Goal: Information Seeking & Learning: Learn about a topic

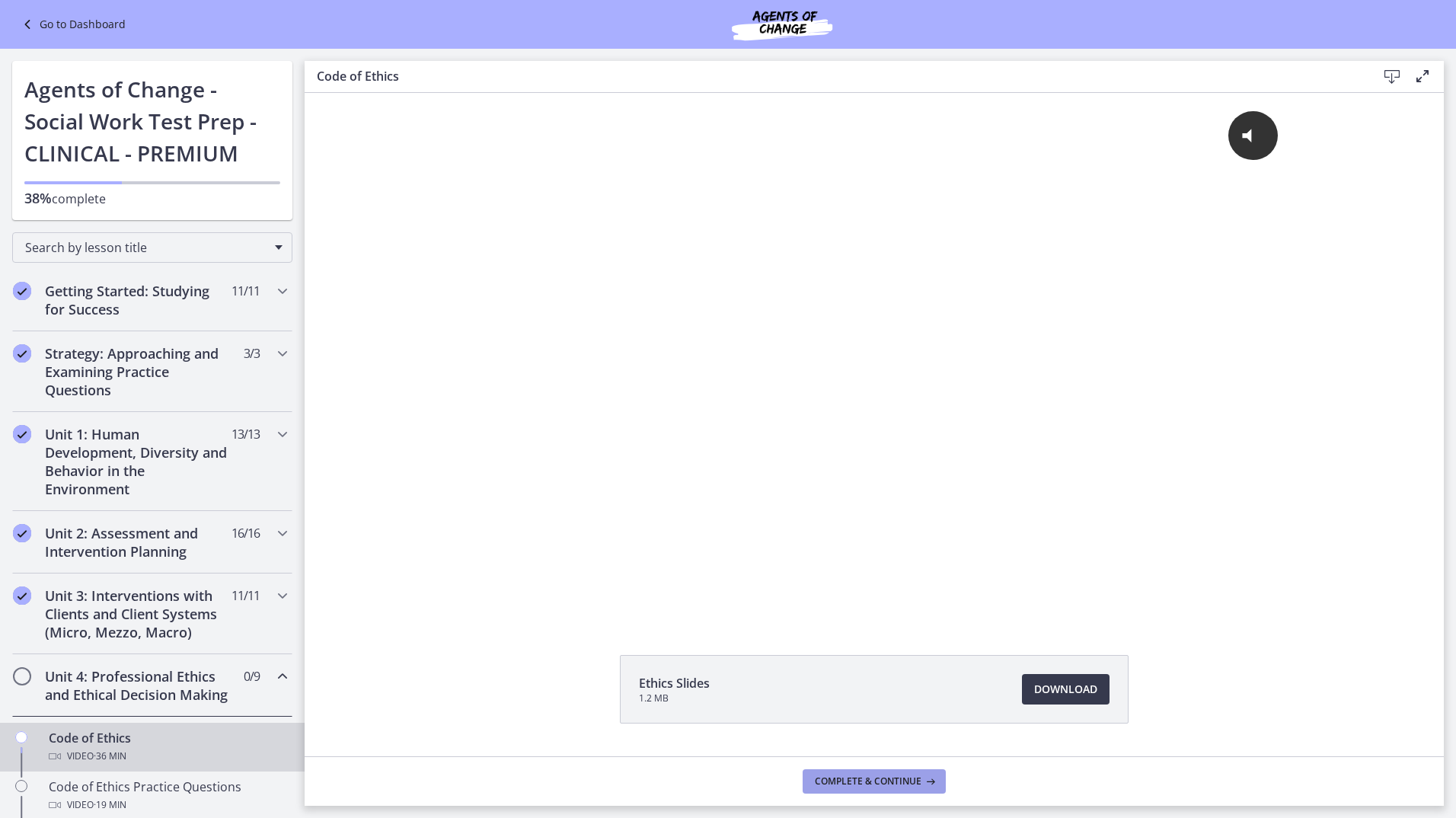
click at [887, 782] on span "Complete & continue" at bounding box center [867, 781] width 106 height 12
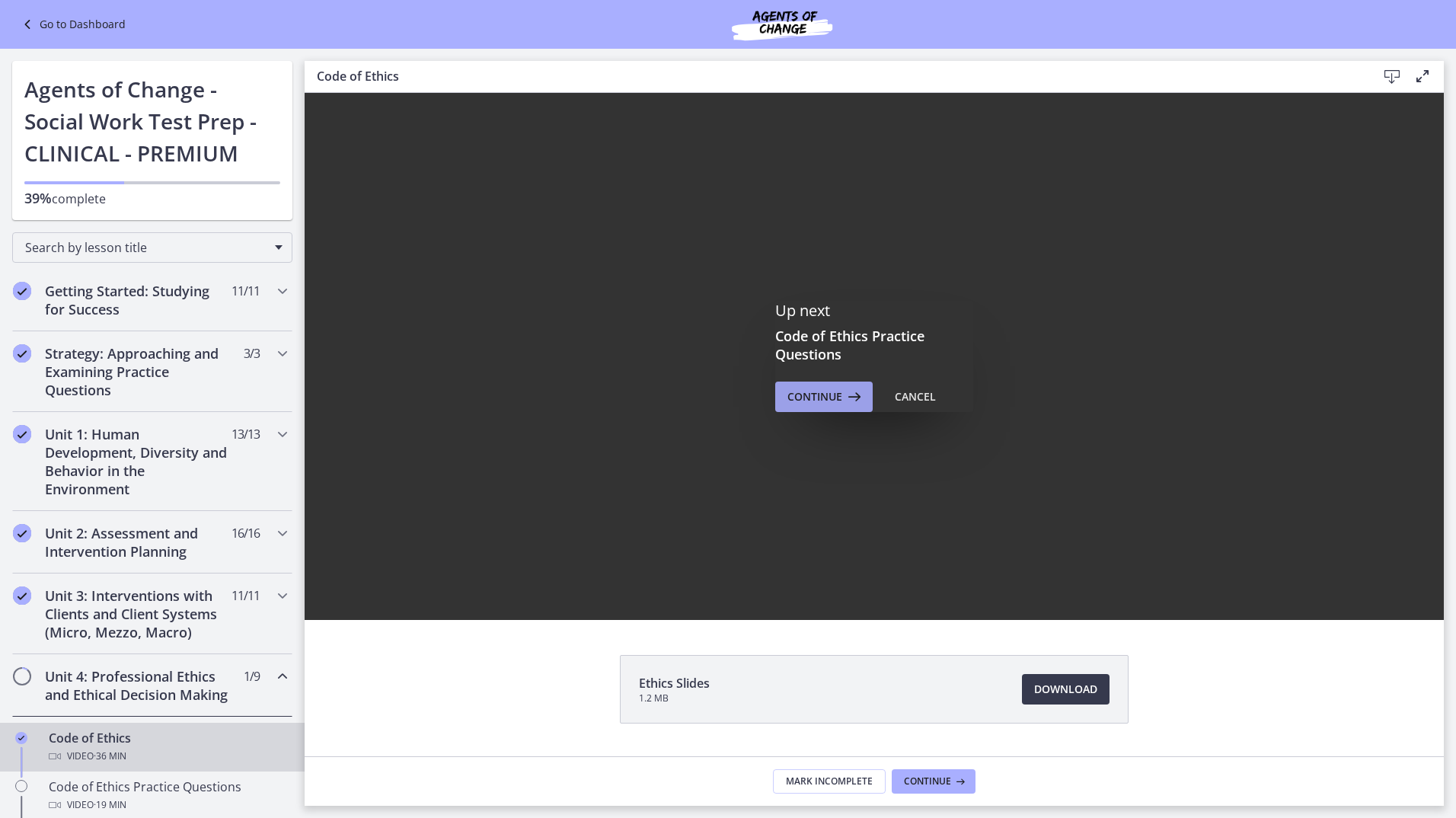
click at [807, 397] on span "Continue" at bounding box center [814, 397] width 54 height 18
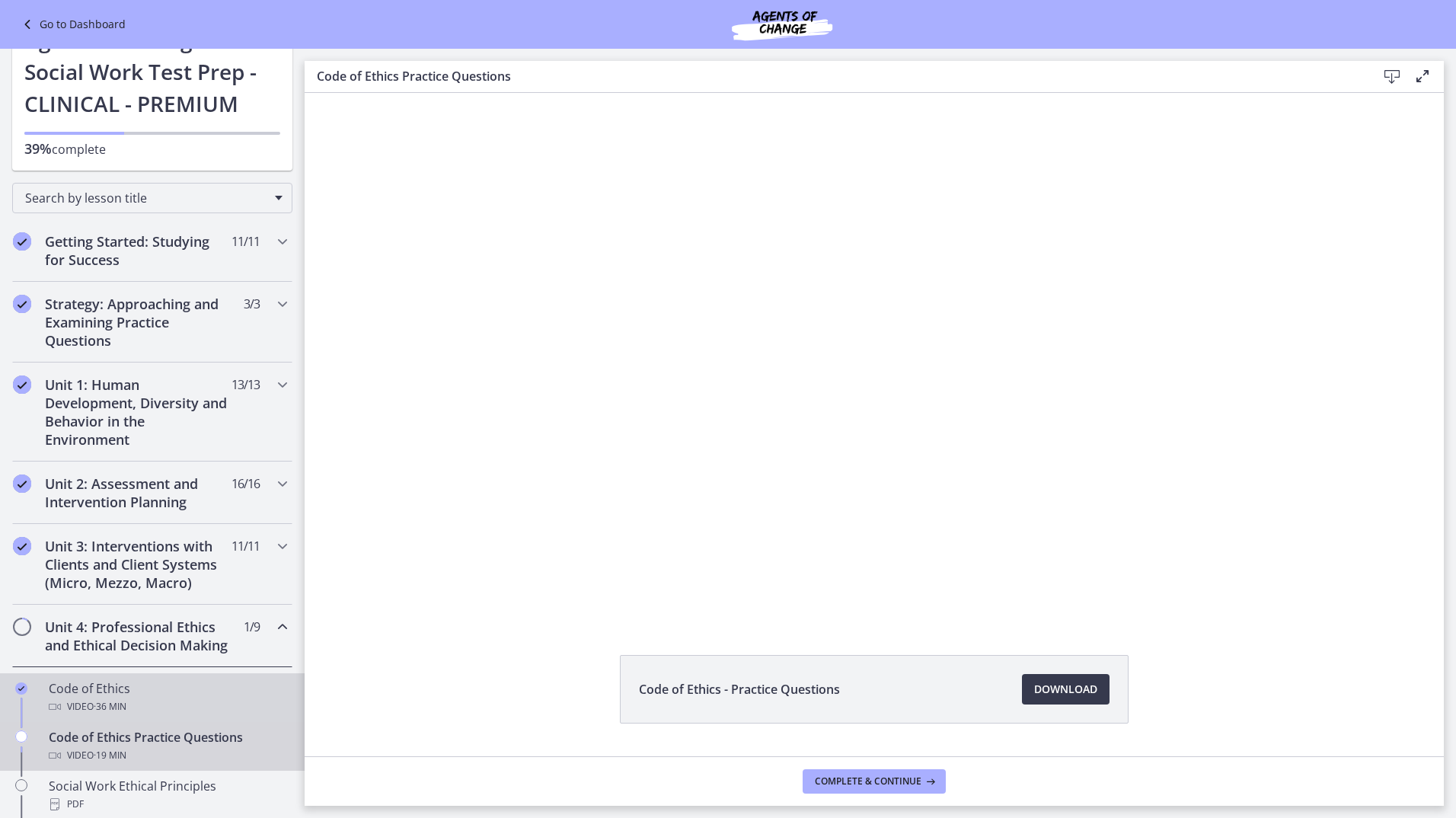
scroll to position [76, 0]
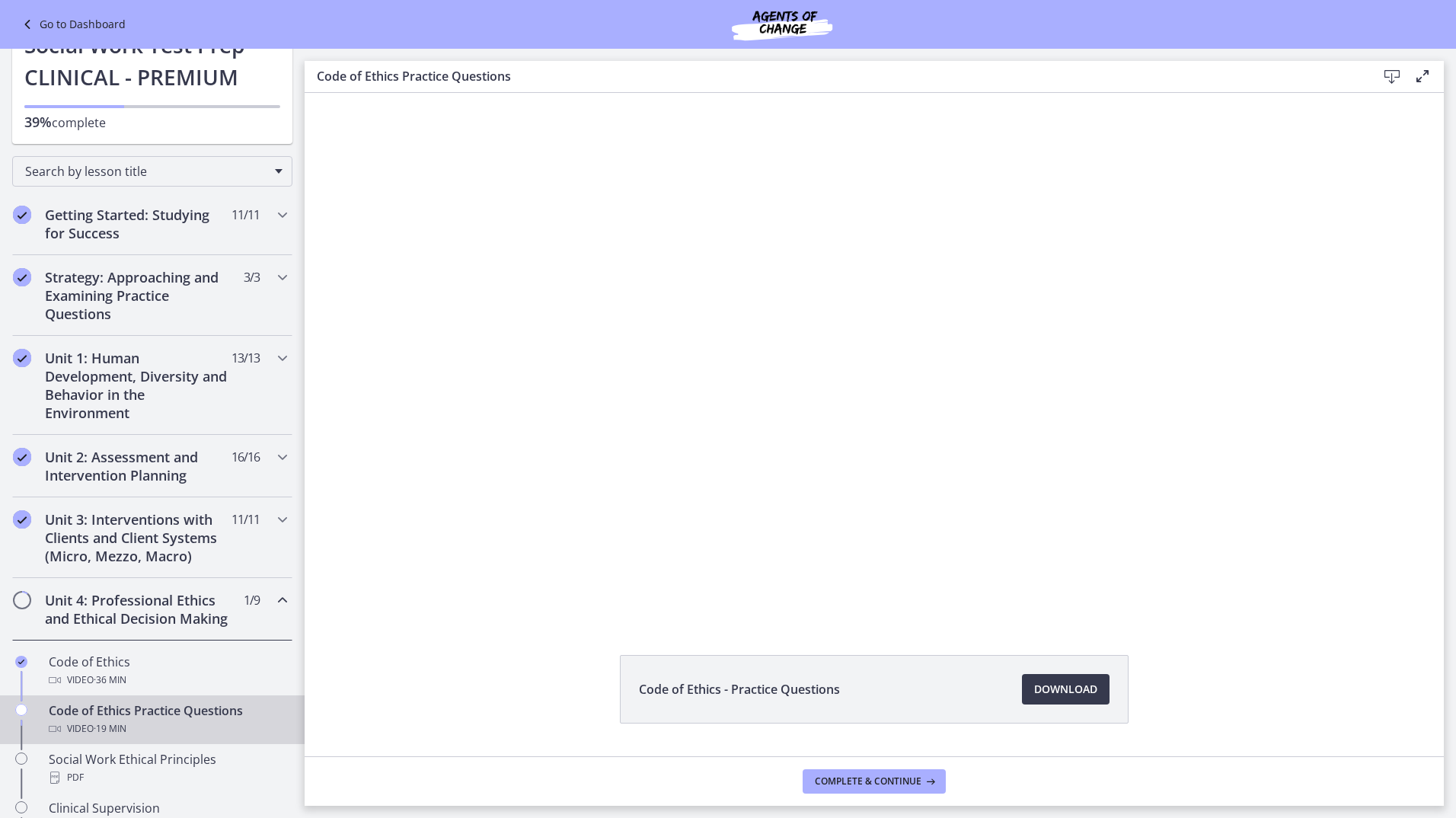
click at [177, 628] on h2 "Unit 4: Professional Ethics and Ethical Decision Making" at bounding box center [137, 609] width 186 height 37
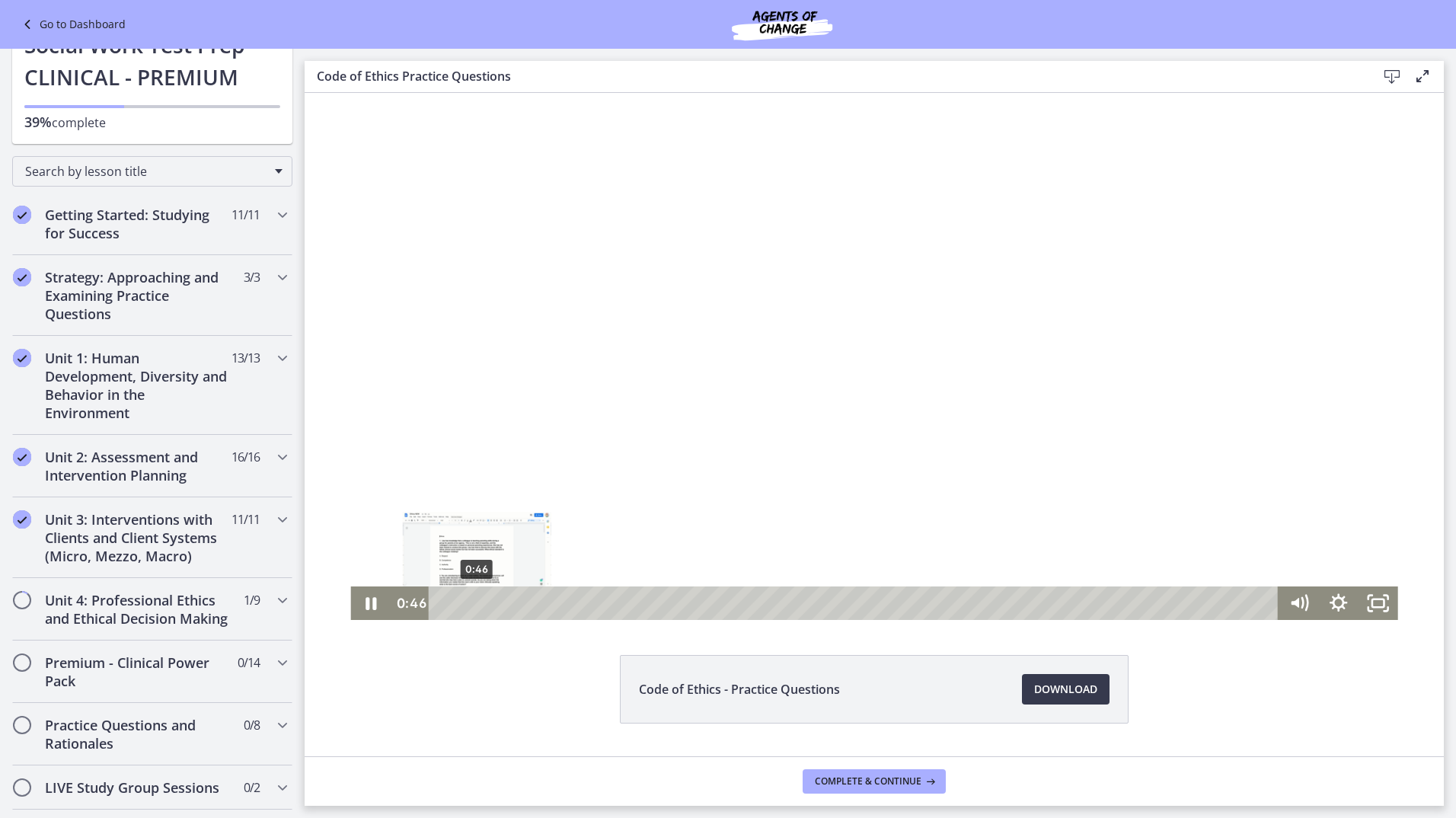
click at [472, 605] on div "0:46" at bounding box center [856, 603] width 826 height 33
click at [450, 601] on div "0:16" at bounding box center [856, 603] width 826 height 33
click at [443, 603] on div "0:07" at bounding box center [856, 603] width 826 height 33
click at [366, 607] on icon "Pause" at bounding box center [371, 603] width 11 height 13
click at [367, 605] on icon "Play Video" at bounding box center [372, 603] width 10 height 14
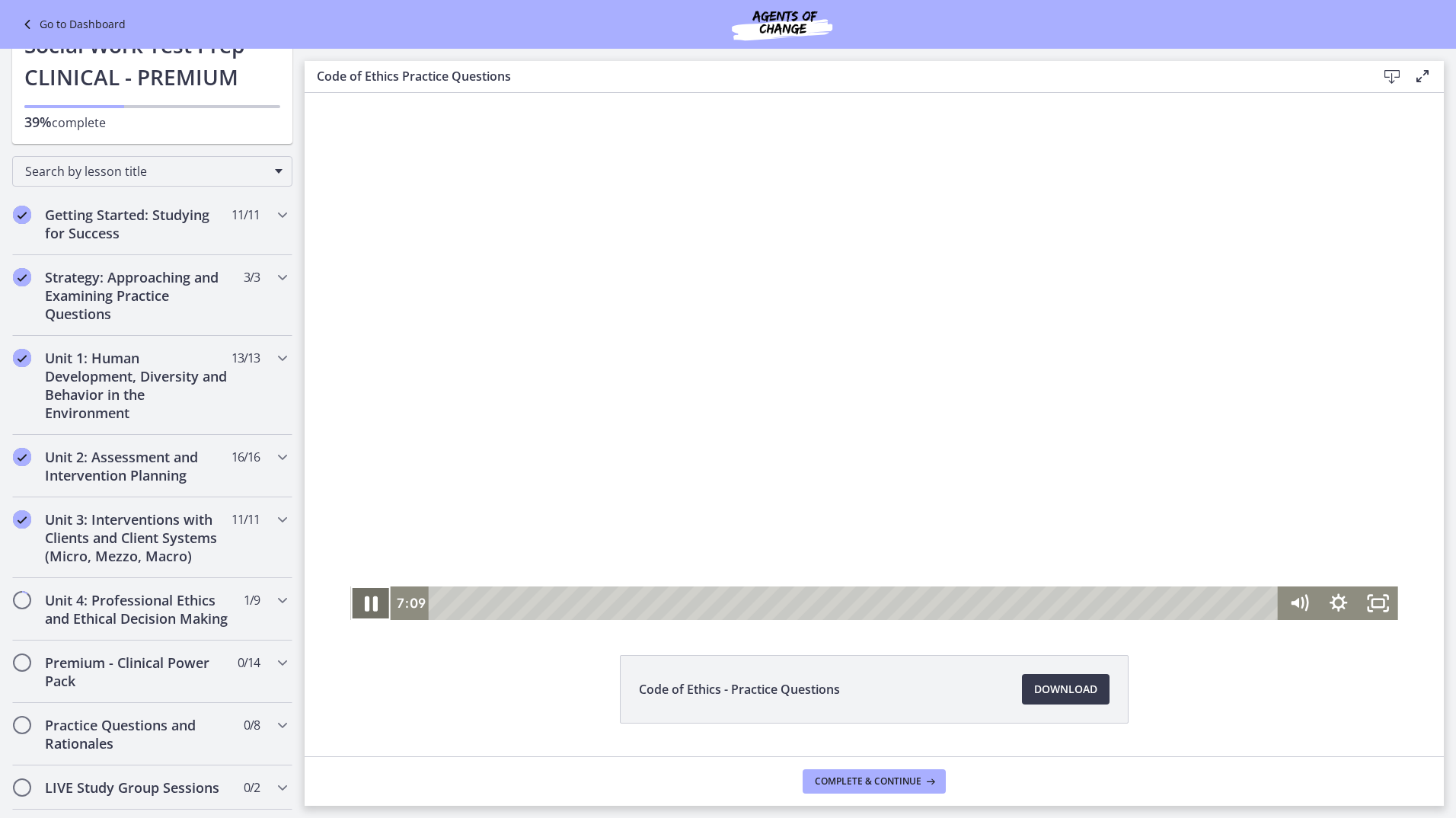
click at [367, 610] on icon "Pause" at bounding box center [370, 603] width 47 height 41
